Goal: Navigation & Orientation: Find specific page/section

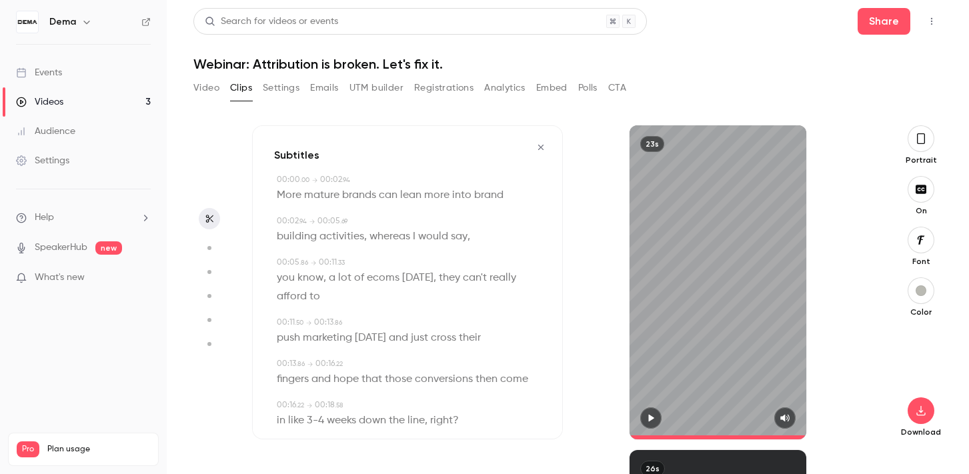
type input "****"
click at [923, 282] on button "button" at bounding box center [920, 290] width 27 height 27
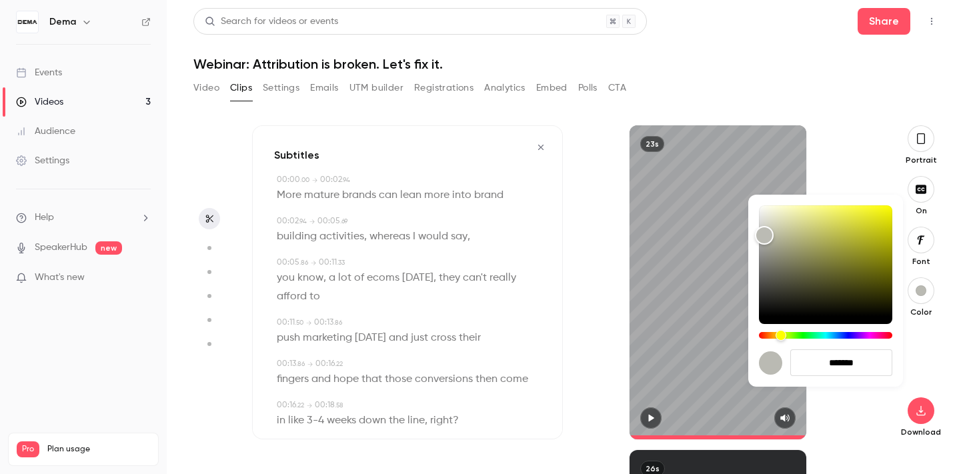
click at [844, 162] on div at bounding box center [484, 237] width 969 height 474
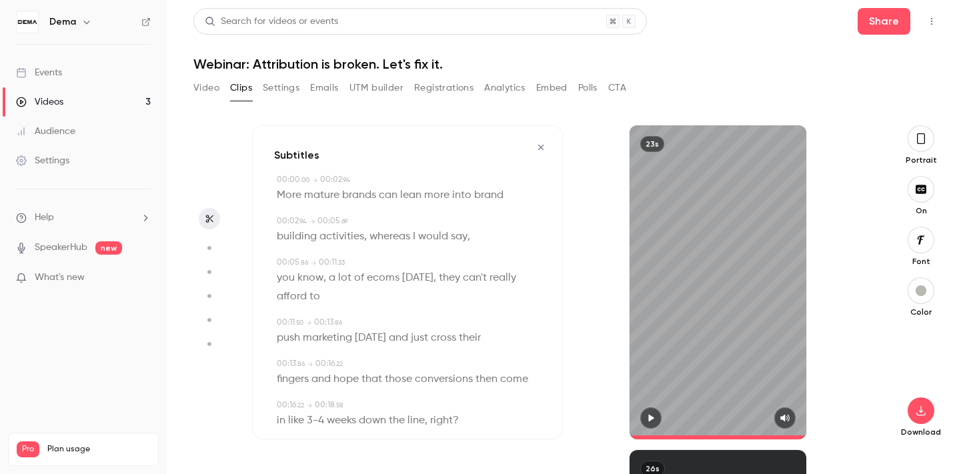
click at [921, 296] on button "button" at bounding box center [920, 290] width 27 height 27
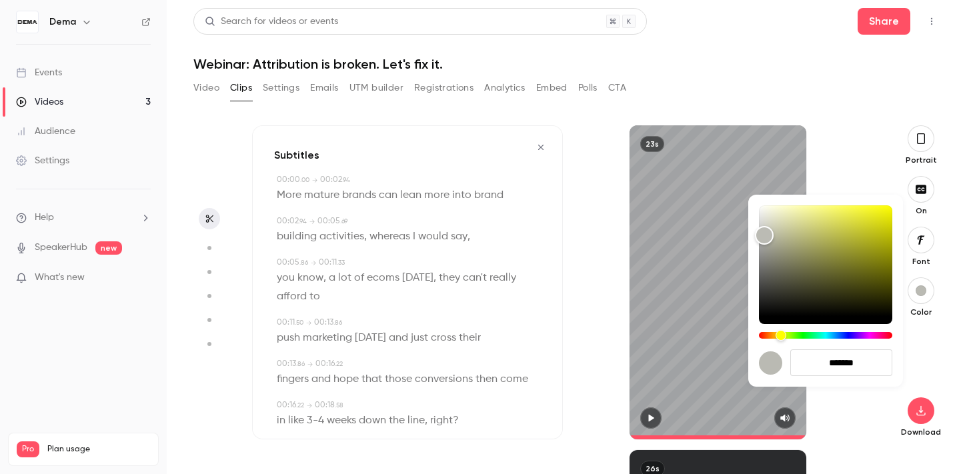
click at [846, 159] on div at bounding box center [484, 237] width 969 height 474
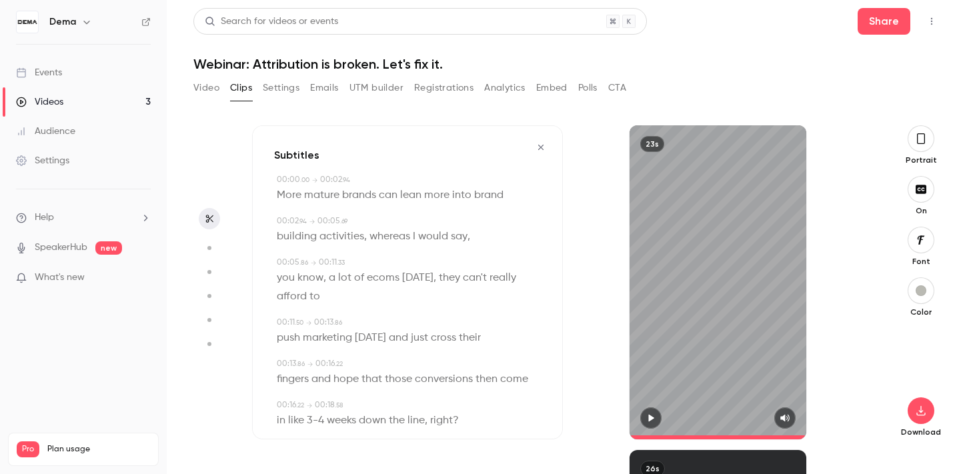
click at [217, 92] on button "Video" at bounding box center [206, 87] width 26 height 21
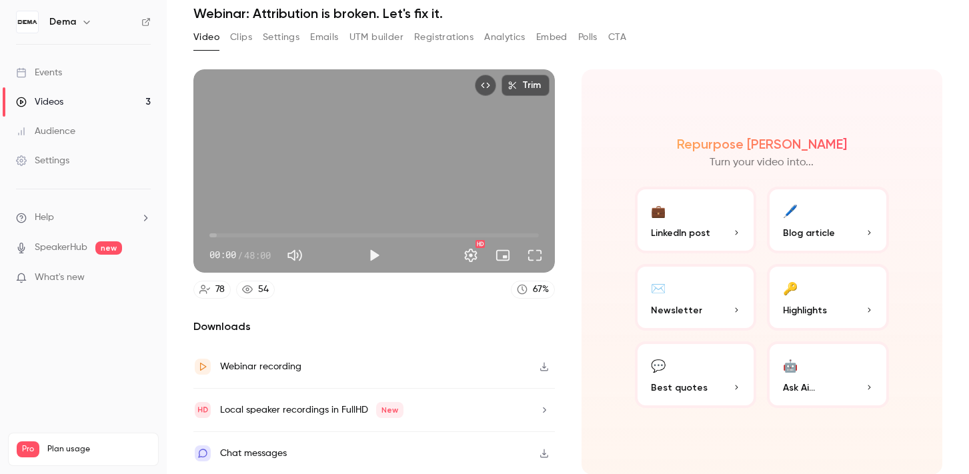
scroll to position [49, 0]
click at [545, 415] on icon "button" at bounding box center [544, 411] width 11 height 9
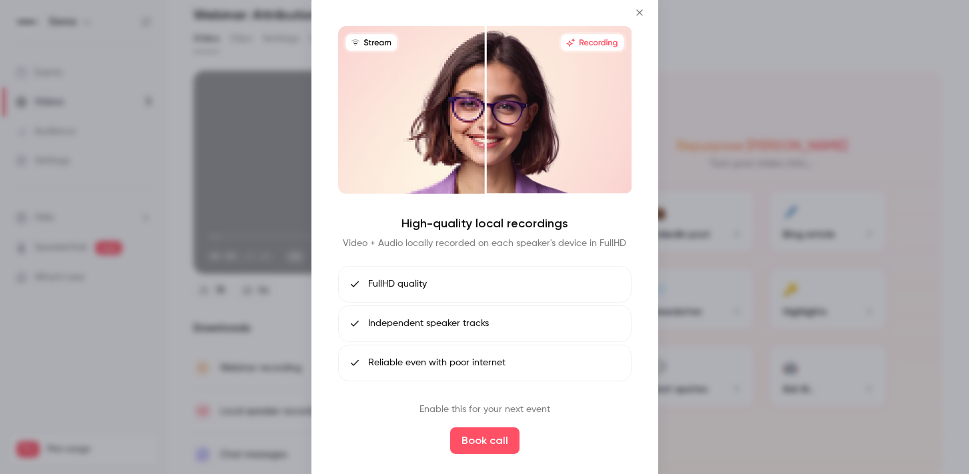
click at [698, 162] on div at bounding box center [484, 237] width 969 height 474
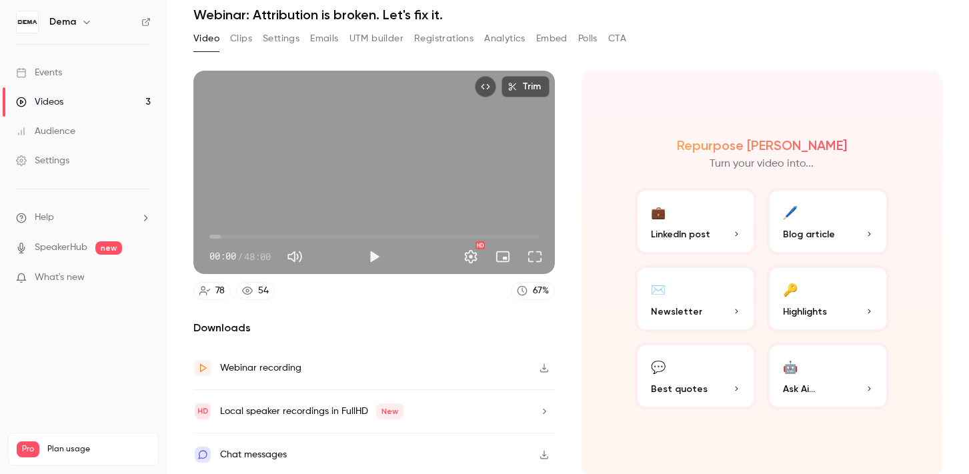
scroll to position [0, 0]
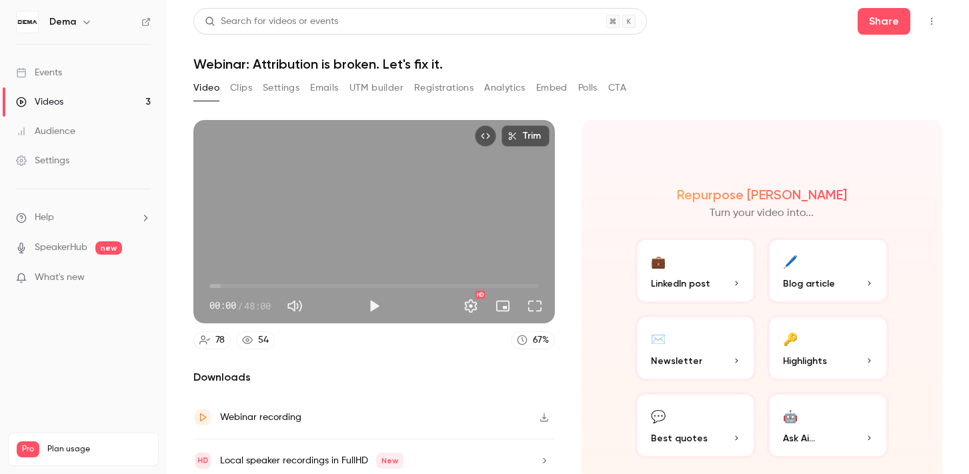
click at [377, 87] on button "UTM builder" at bounding box center [376, 87] width 54 height 21
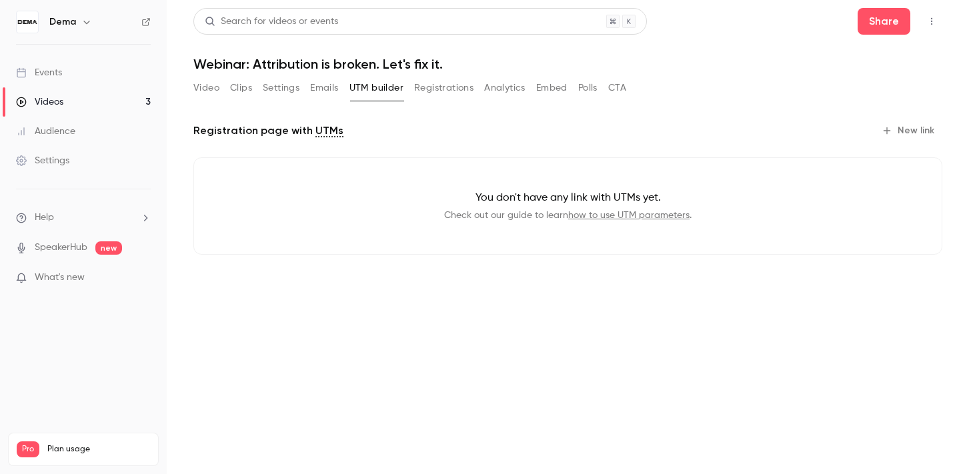
click at [333, 86] on button "Emails" at bounding box center [324, 87] width 28 height 21
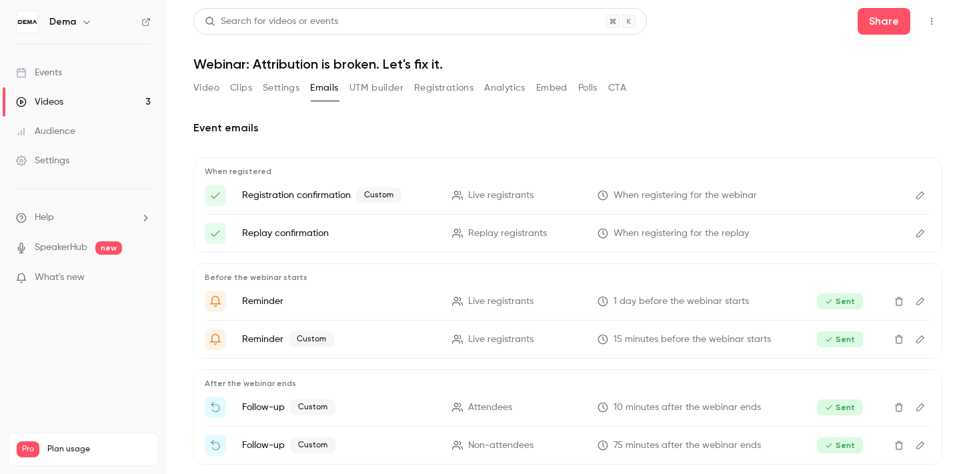
click at [457, 83] on button "Registrations" at bounding box center [443, 87] width 59 height 21
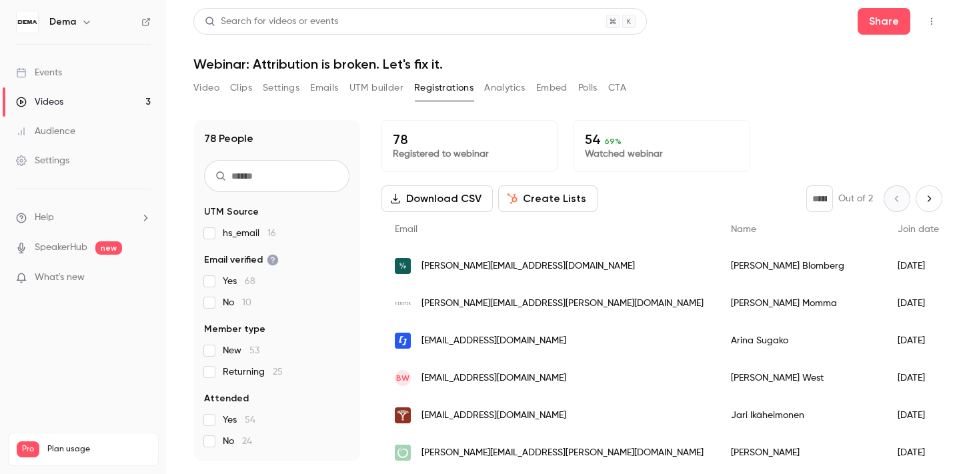
click at [516, 85] on button "Analytics" at bounding box center [504, 87] width 41 height 21
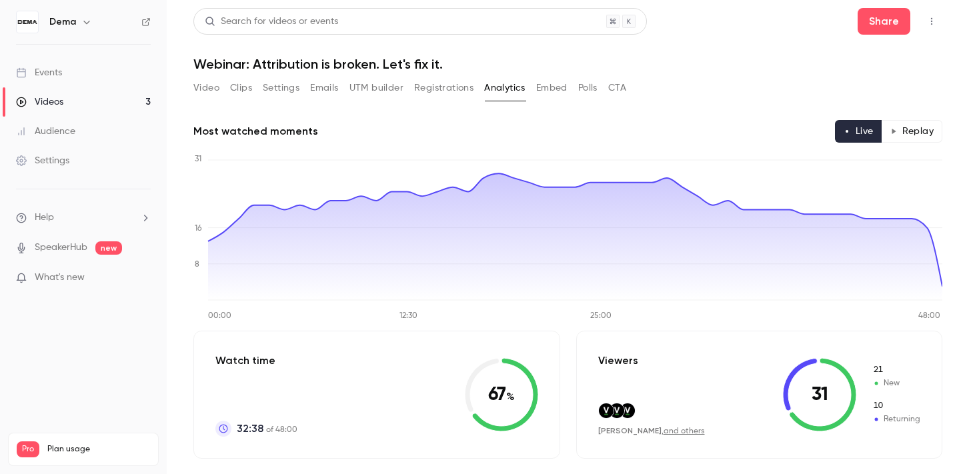
click at [555, 91] on button "Embed" at bounding box center [551, 87] width 31 height 21
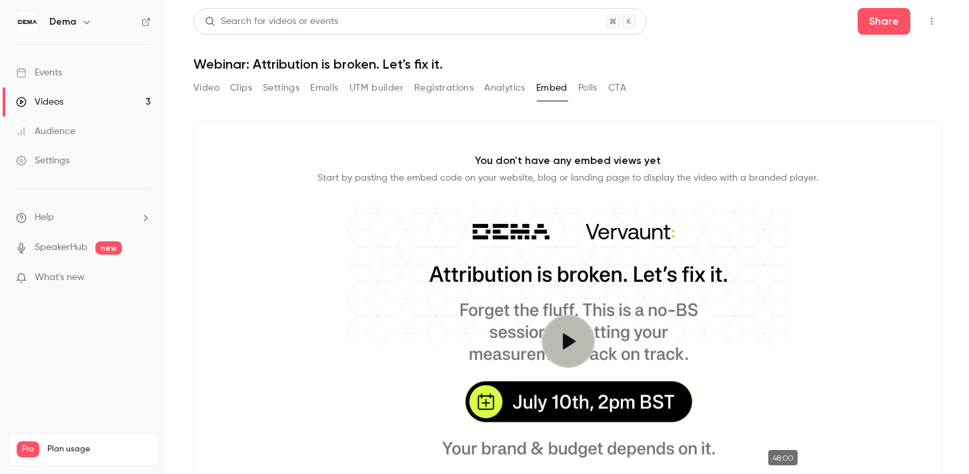
click at [617, 92] on button "CTA" at bounding box center [617, 87] width 18 height 21
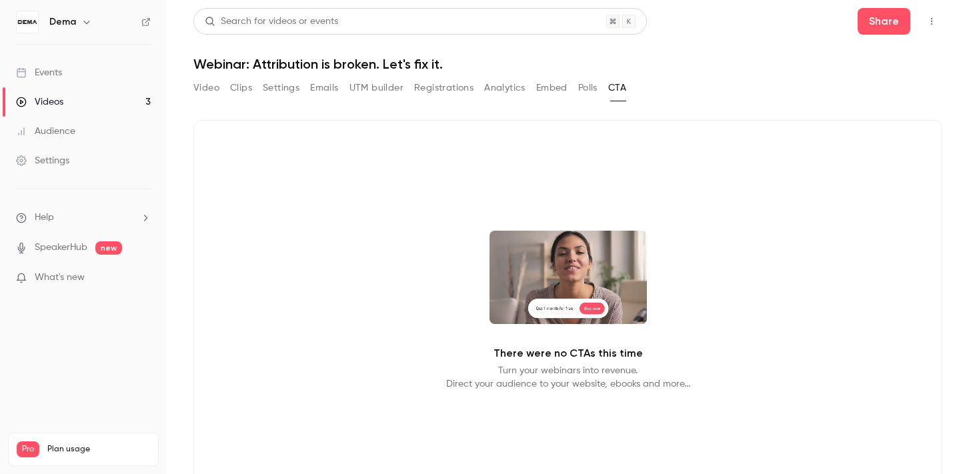
click at [586, 91] on button "Polls" at bounding box center [587, 87] width 19 height 21
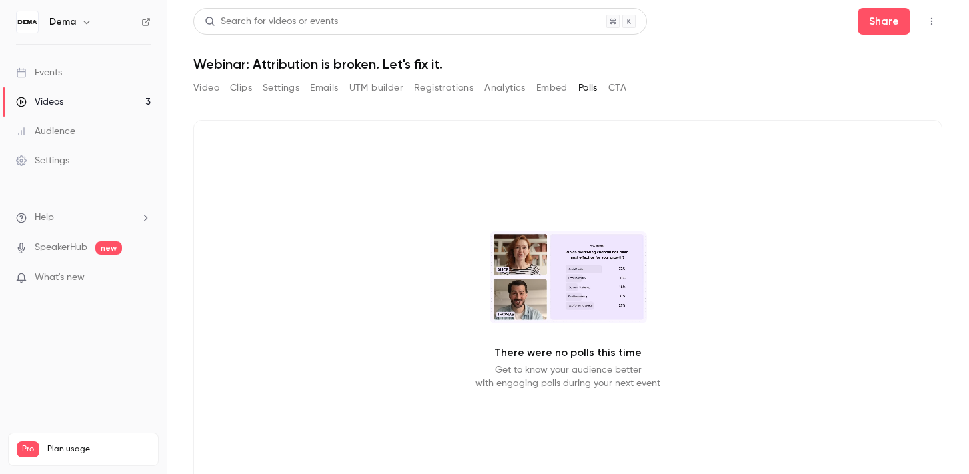
click at [460, 84] on button "Registrations" at bounding box center [443, 87] width 59 height 21
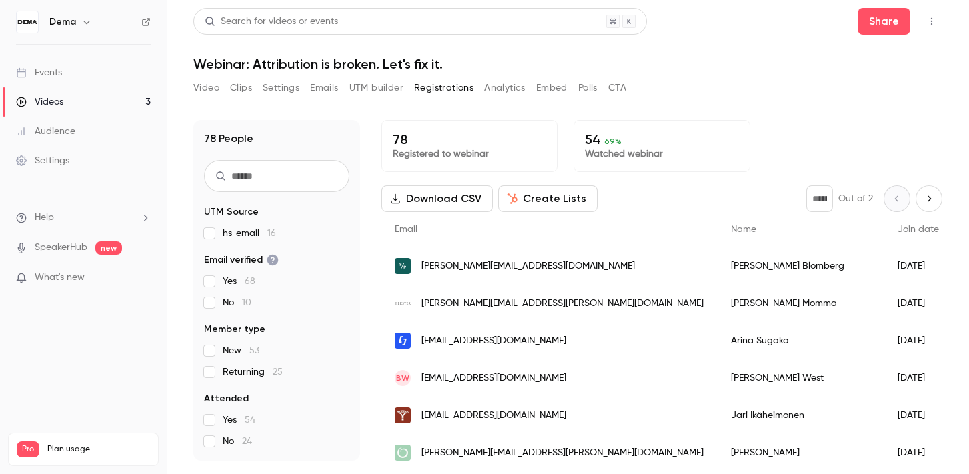
click at [382, 89] on button "UTM builder" at bounding box center [376, 87] width 54 height 21
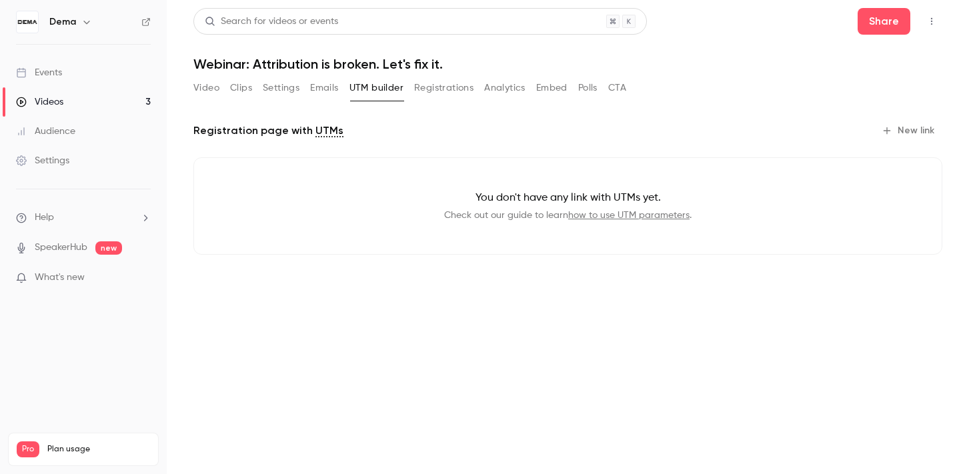
click at [322, 91] on button "Emails" at bounding box center [324, 87] width 28 height 21
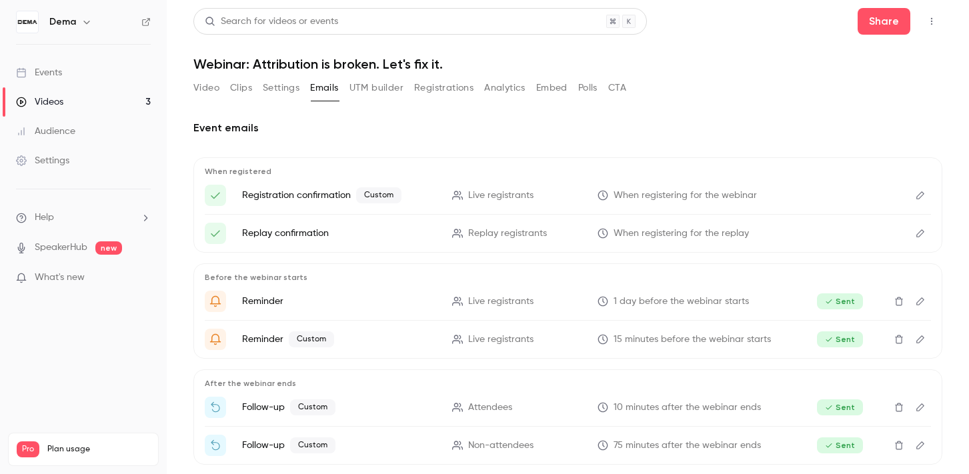
click at [283, 88] on button "Settings" at bounding box center [281, 87] width 37 height 21
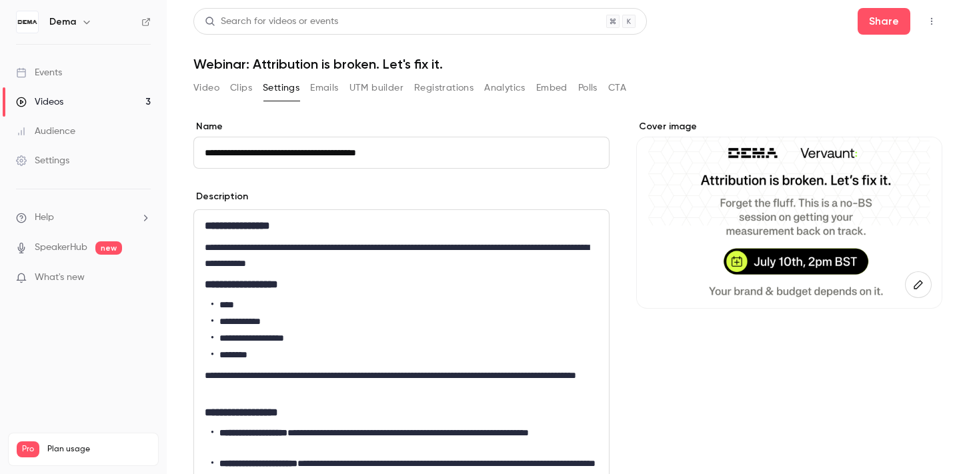
click at [240, 87] on button "Clips" at bounding box center [241, 87] width 22 height 21
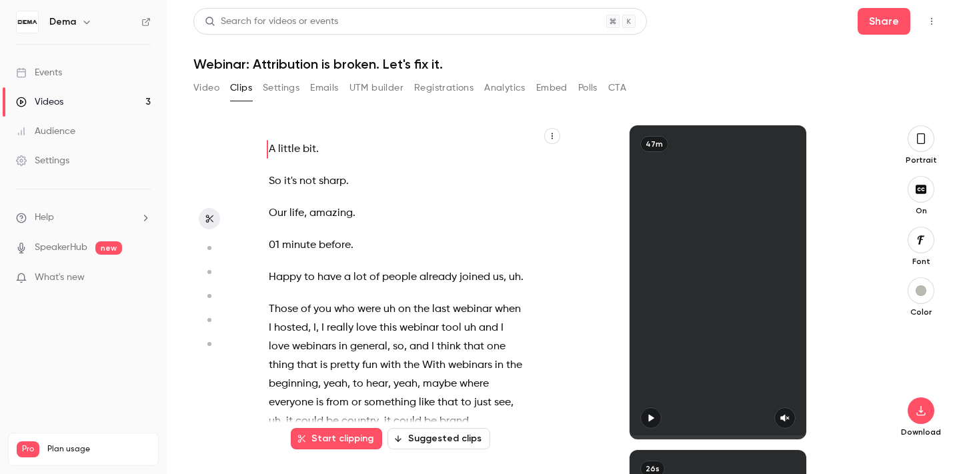
click at [207, 86] on button "Video" at bounding box center [206, 87] width 26 height 21
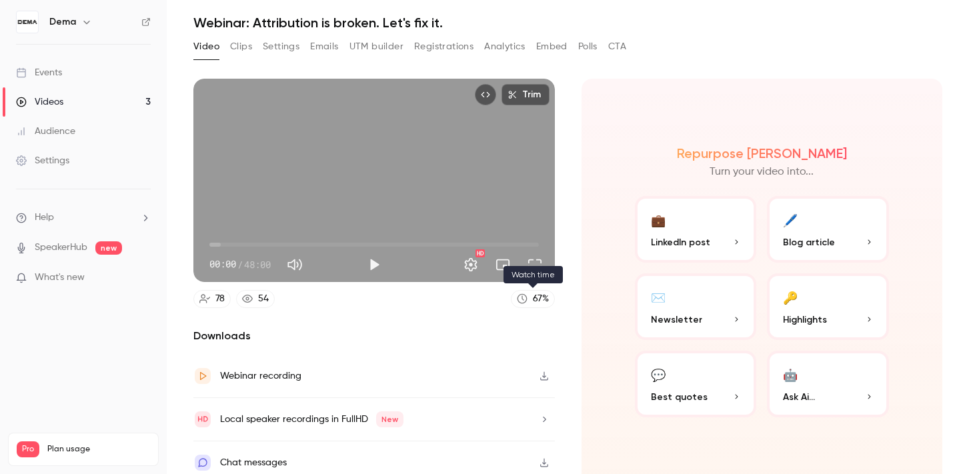
scroll to position [41, 0]
